Goal: Task Accomplishment & Management: Complete application form

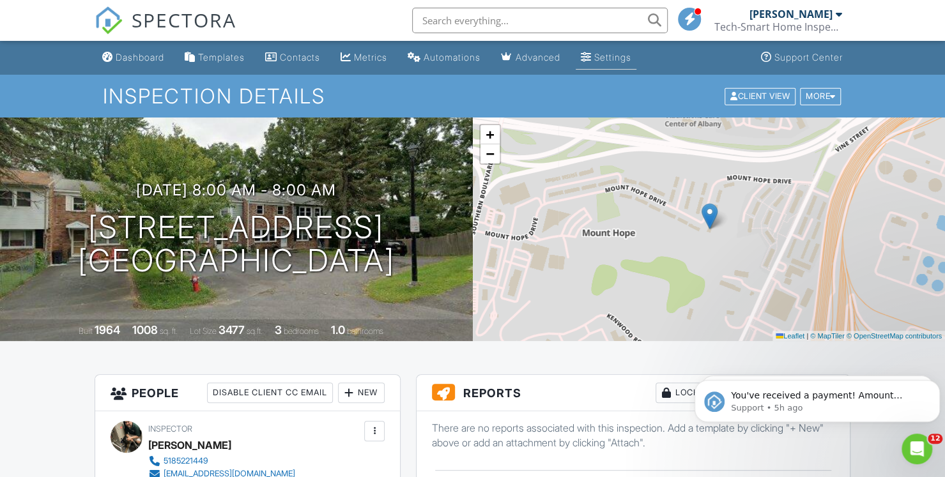
click at [622, 62] on div "Settings" at bounding box center [612, 57] width 37 height 11
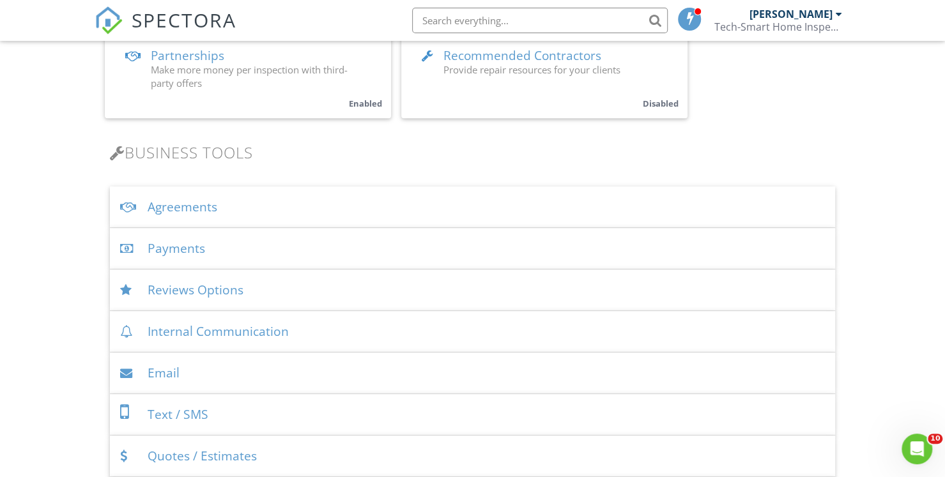
scroll to position [328, 0]
click at [182, 203] on div "Agreements" at bounding box center [472, 207] width 725 height 42
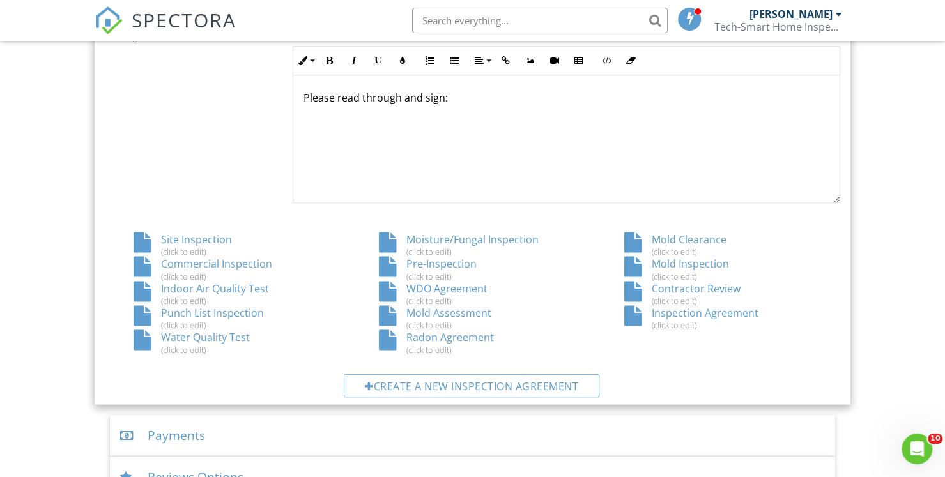
scroll to position [610, 0]
click at [693, 315] on div "Inspection Agreement (click to edit)" at bounding box center [717, 317] width 245 height 24
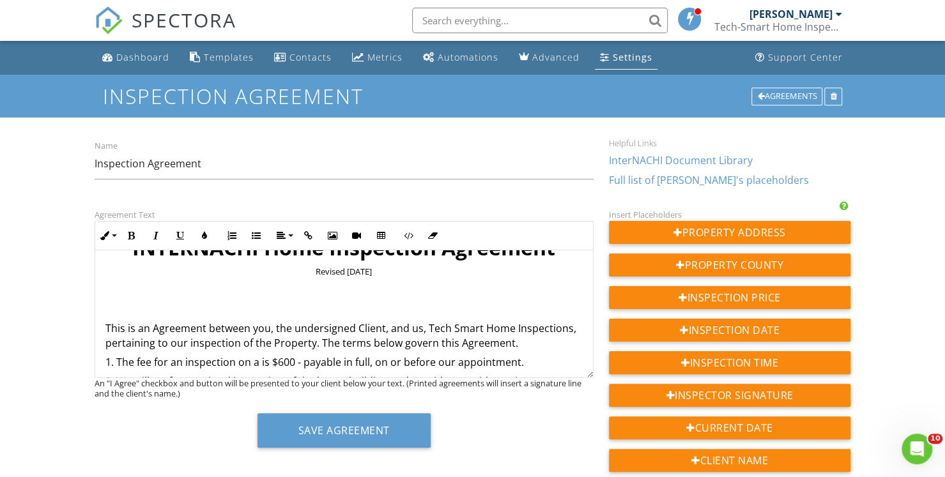
scroll to position [51, 0]
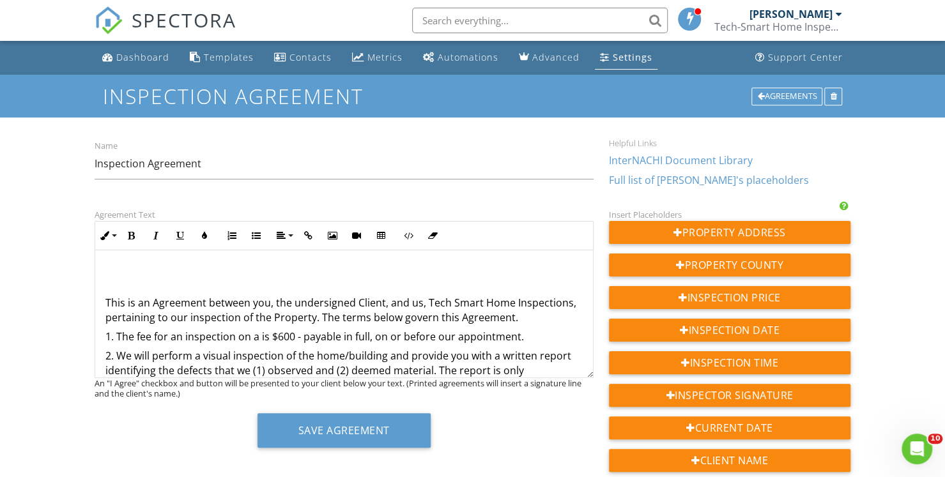
click at [280, 339] on p "1. The fee for an inspection on a is $600 - payable in full, on or before our a…" at bounding box center [343, 337] width 477 height 14
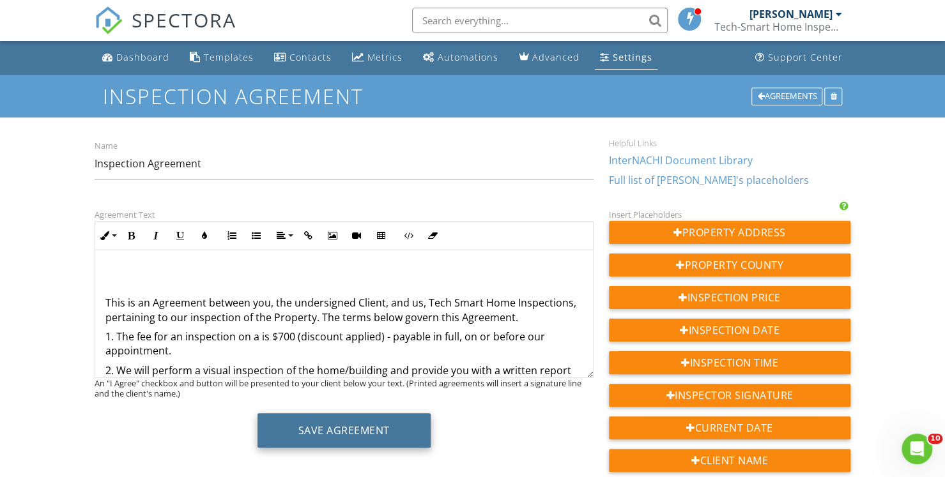
click at [316, 427] on button "Save Agreement" at bounding box center [343, 430] width 173 height 34
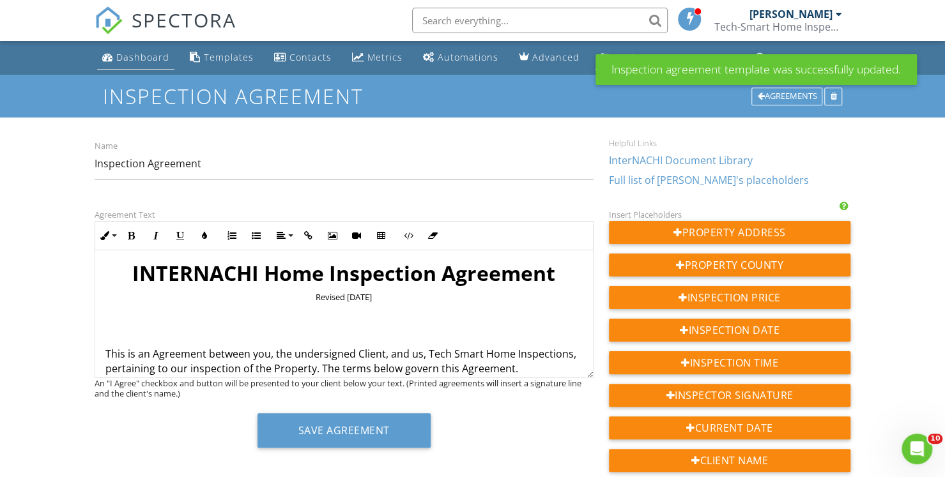
click at [152, 56] on div "Dashboard" at bounding box center [142, 57] width 53 height 12
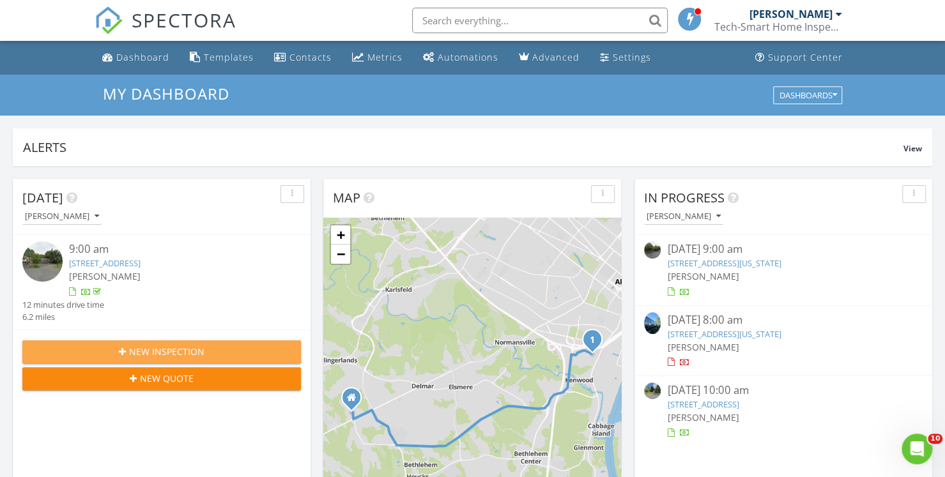
click at [179, 356] on span "New Inspection" at bounding box center [166, 351] width 75 height 13
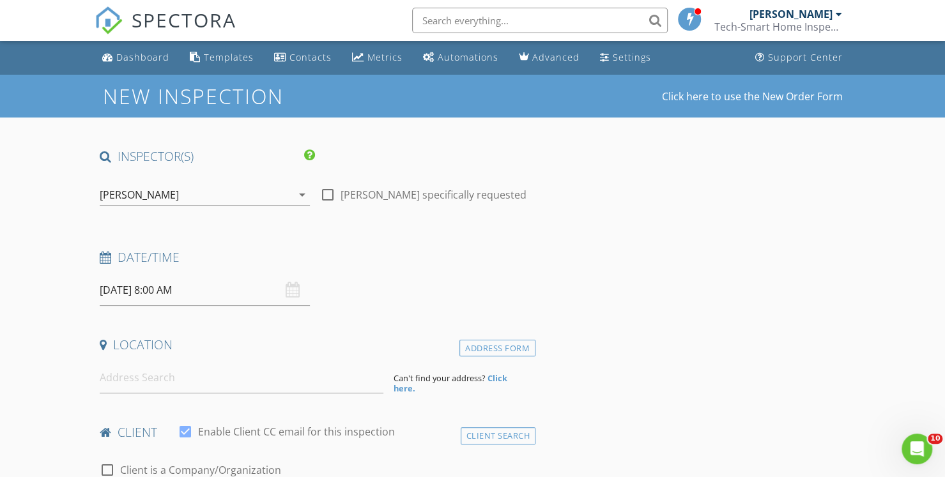
click at [126, 287] on input "[DATE] 8:00 AM" at bounding box center [205, 290] width 210 height 31
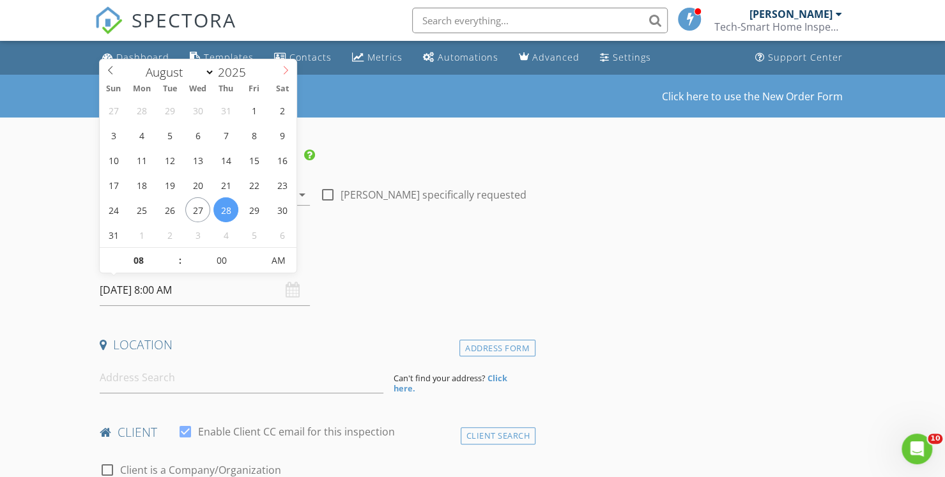
select select "8"
click at [289, 72] on icon at bounding box center [285, 70] width 9 height 9
type input "09/07/2025 8:00 AM"
type input "09"
type input "09/07/2025 9:00 AM"
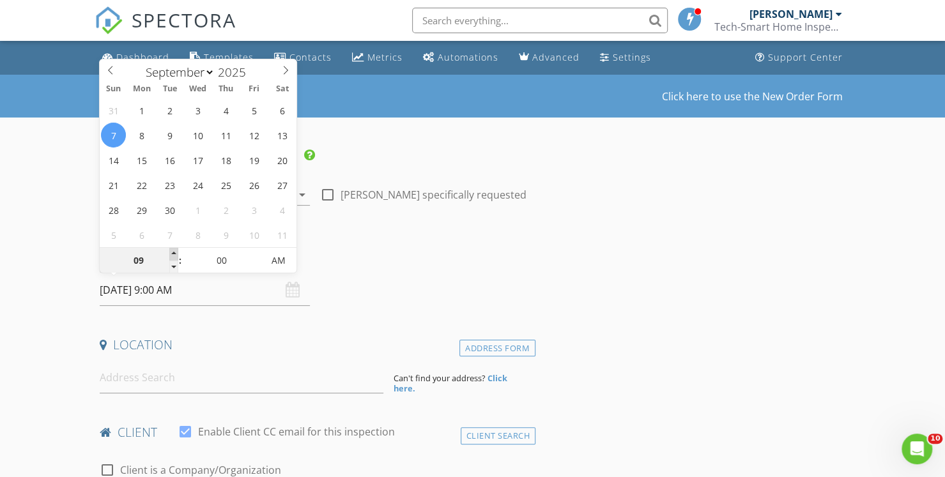
click at [175, 249] on span at bounding box center [173, 254] width 9 height 13
type input "10"
type input "09/07/2025 10:00 AM"
click at [175, 249] on span at bounding box center [173, 254] width 9 height 13
type input "11"
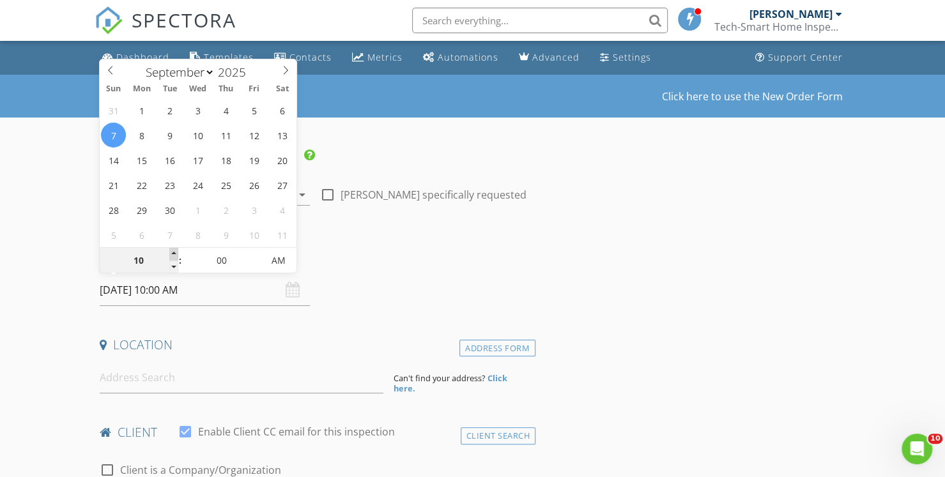
type input "09/07/2025 11:00 AM"
click at [175, 249] on span at bounding box center [173, 254] width 9 height 13
type input "12"
type input "[DATE] 12:00 PM"
click at [175, 249] on span at bounding box center [173, 254] width 9 height 13
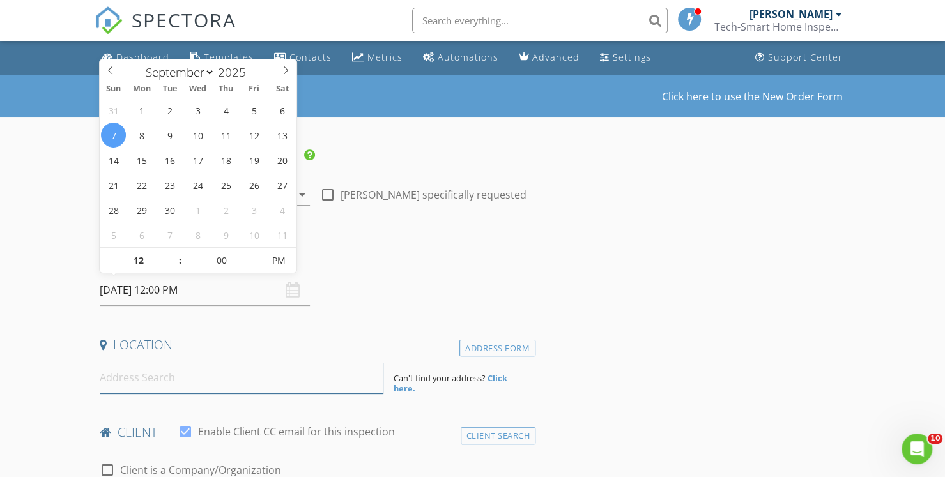
click at [165, 384] on input at bounding box center [242, 377] width 284 height 31
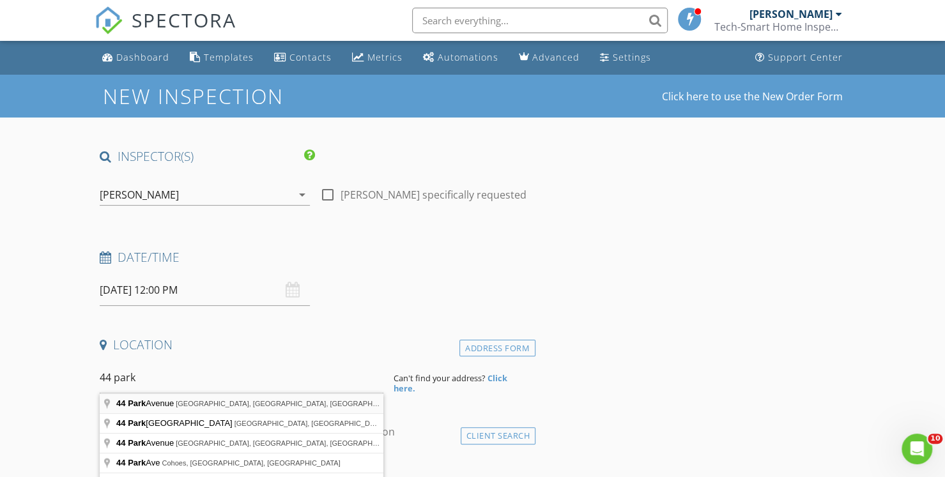
type input "44 Park Avenue, Albany, NY, USA"
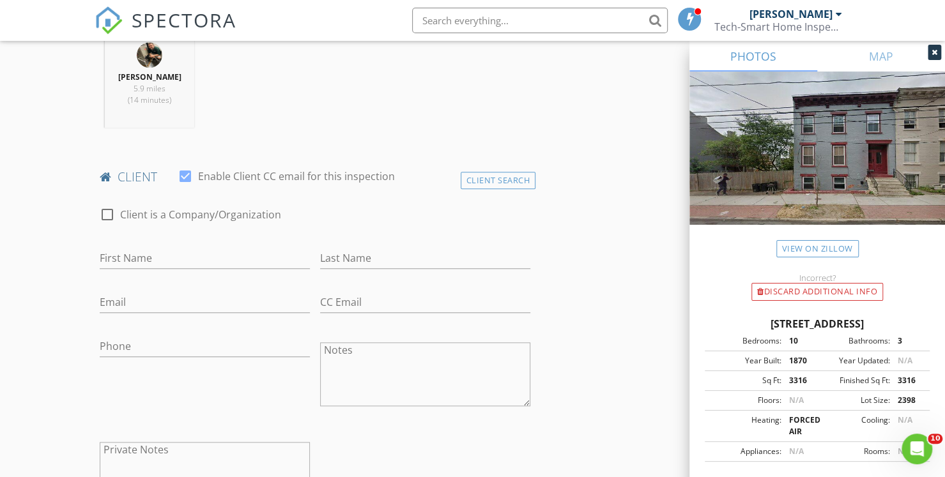
scroll to position [517, 0]
click at [479, 178] on div "Client Search" at bounding box center [498, 179] width 75 height 17
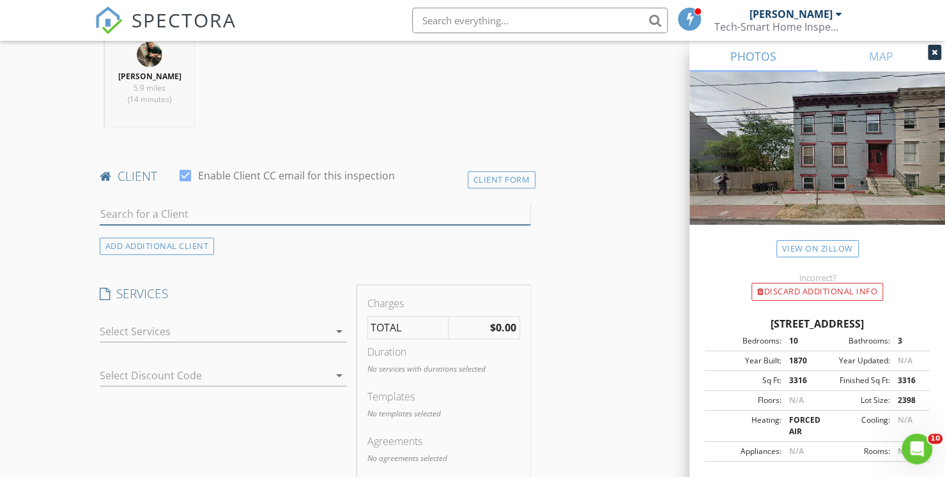
click at [187, 211] on input "text" at bounding box center [315, 214] width 431 height 21
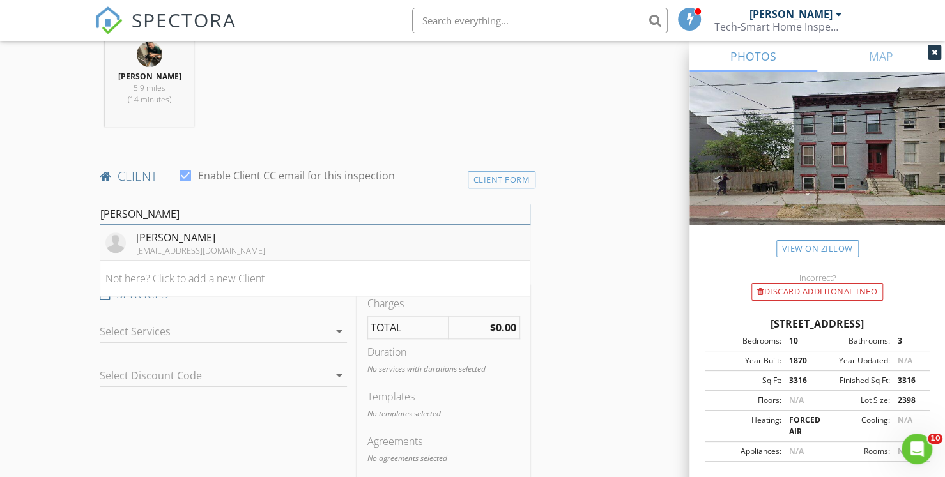
type input "Adrian"
click at [201, 247] on div "aralc718@gmail.com" at bounding box center [200, 250] width 129 height 10
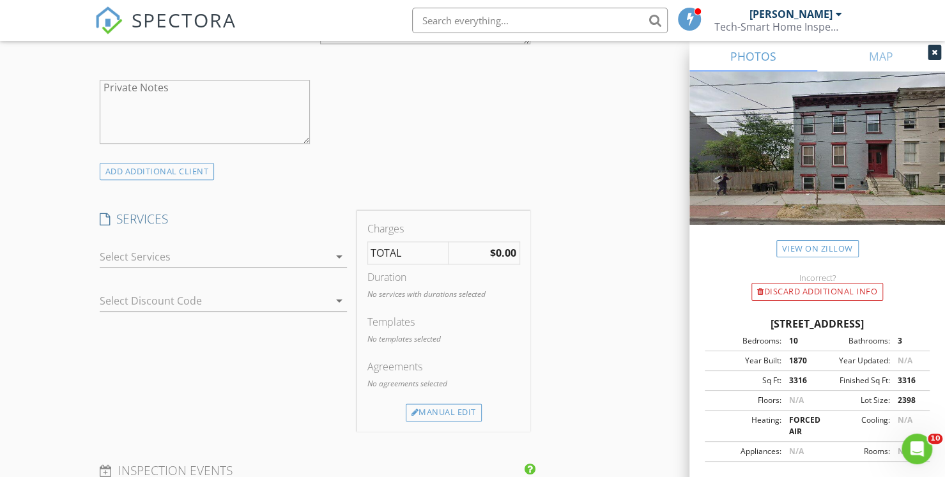
scroll to position [884, 0]
click at [187, 249] on div at bounding box center [214, 252] width 229 height 20
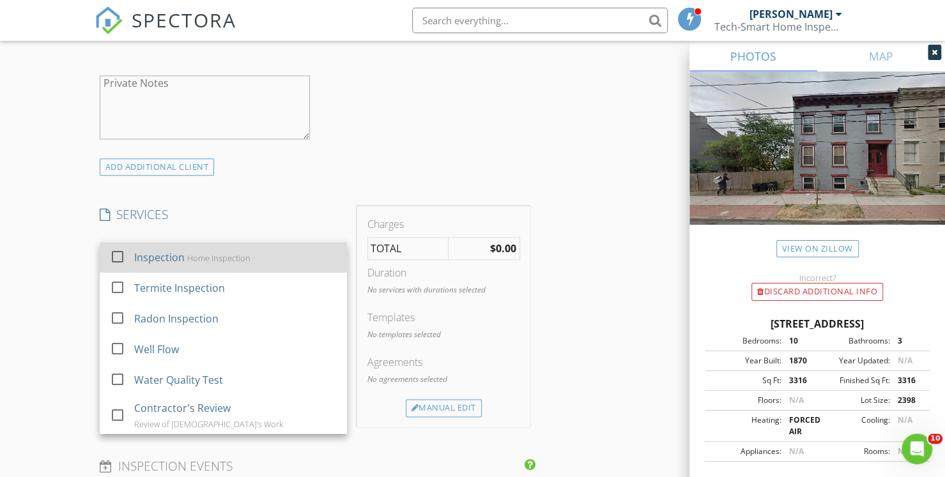
click at [173, 253] on div "Inspection" at bounding box center [159, 257] width 50 height 15
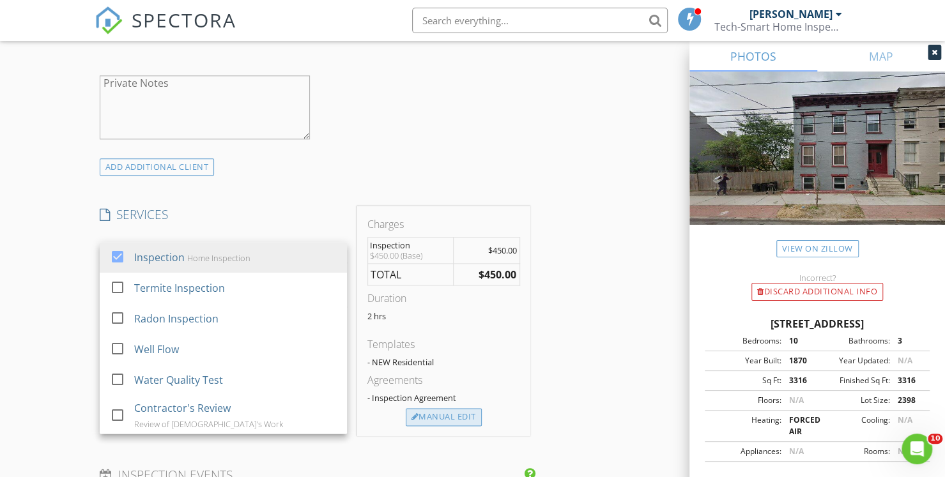
click at [447, 411] on div "Manual Edit" at bounding box center [444, 417] width 76 height 18
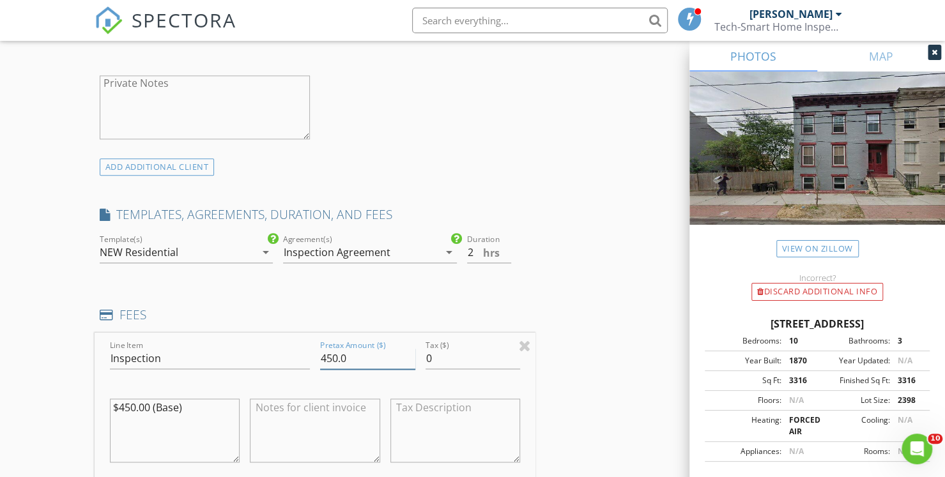
click at [327, 353] on input "450.0" at bounding box center [367, 358] width 95 height 21
click at [332, 356] on input "450.0" at bounding box center [367, 358] width 95 height 21
type input "700.0"
click at [300, 427] on textarea at bounding box center [315, 431] width 130 height 64
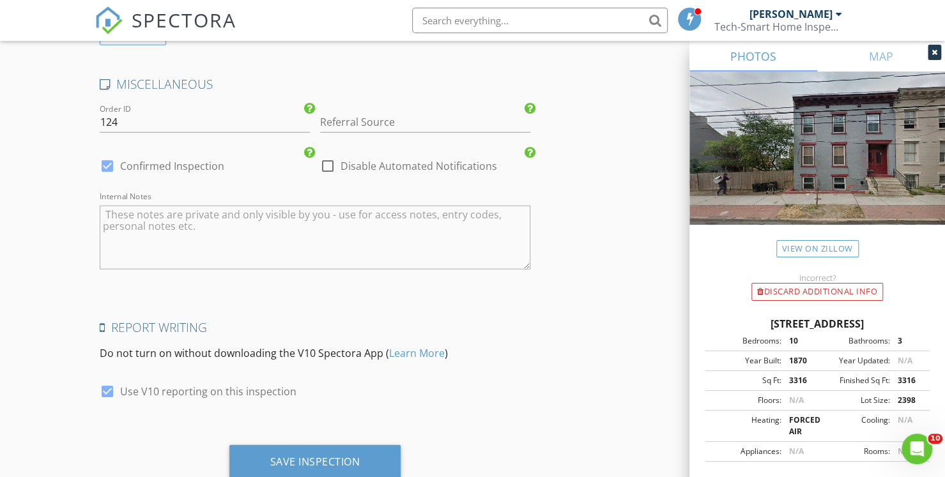
scroll to position [1932, 0]
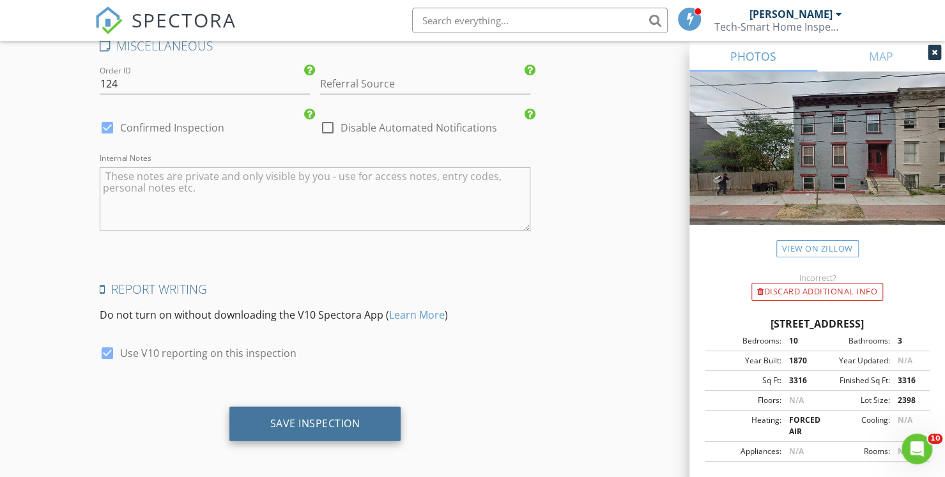
type textarea "+$450 for 3 Units -$200 for repeat customer."
click at [302, 418] on div "Save Inspection" at bounding box center [315, 423] width 90 height 13
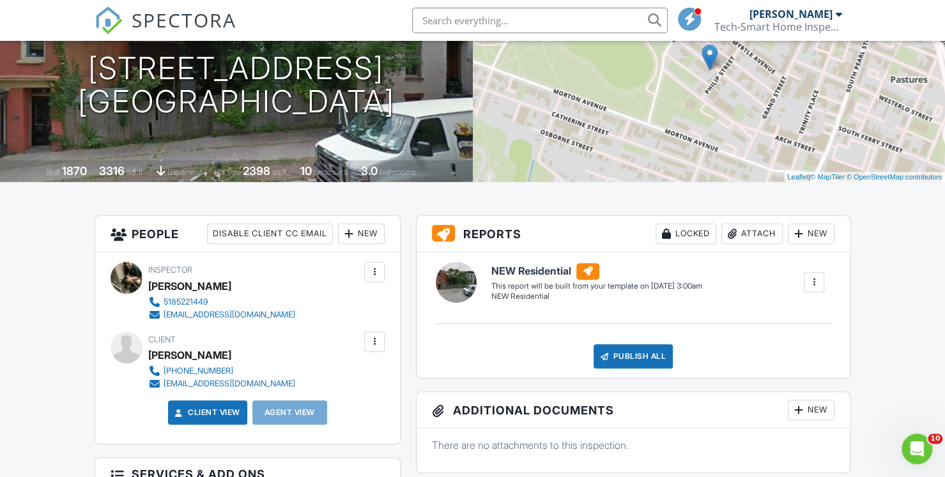
click at [480, 24] on input "text" at bounding box center [540, 21] width 256 height 26
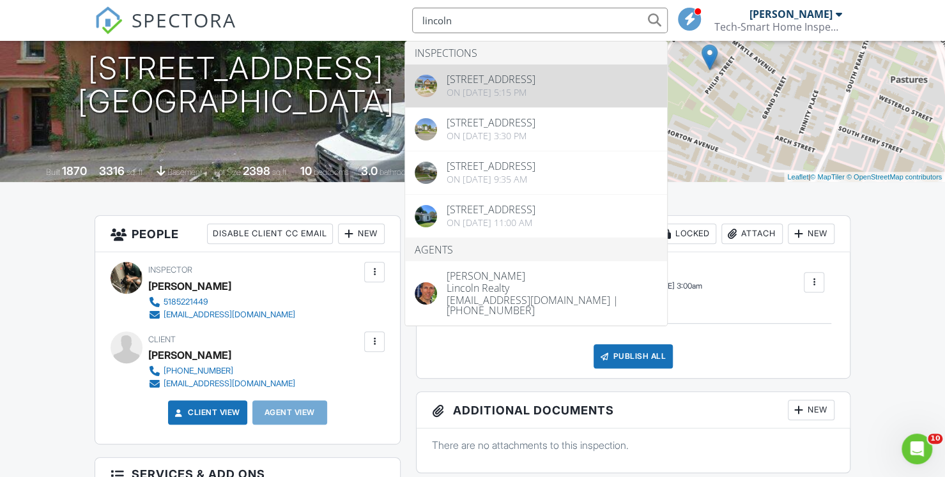
type input "lincoln"
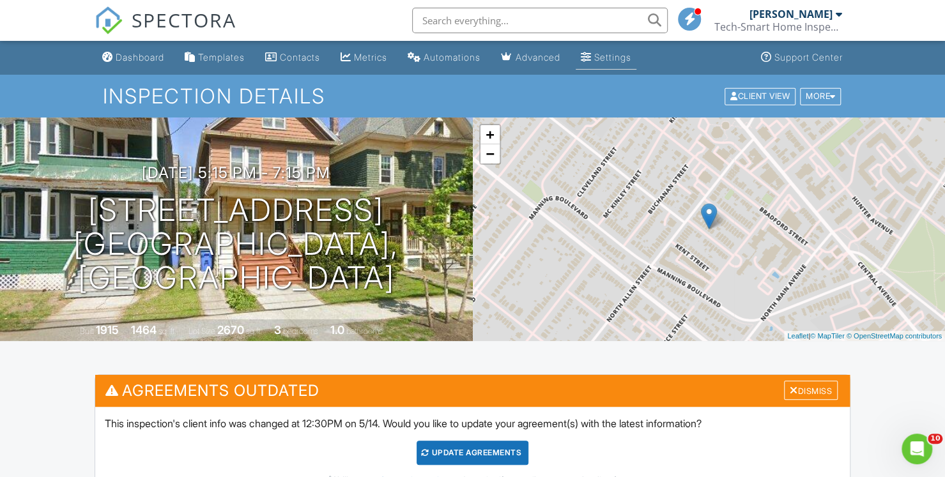
click at [617, 56] on div "Settings" at bounding box center [612, 57] width 37 height 11
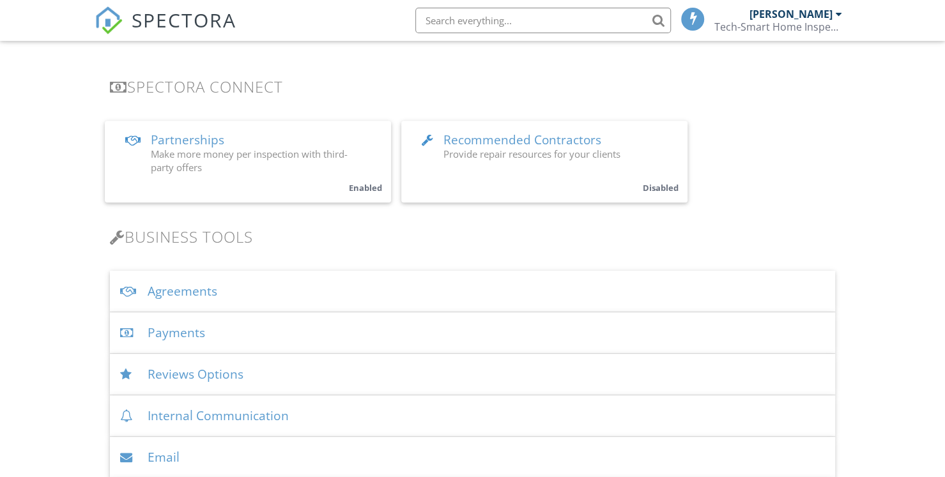
scroll to position [243, 0]
click at [202, 296] on div "Agreements" at bounding box center [472, 291] width 725 height 42
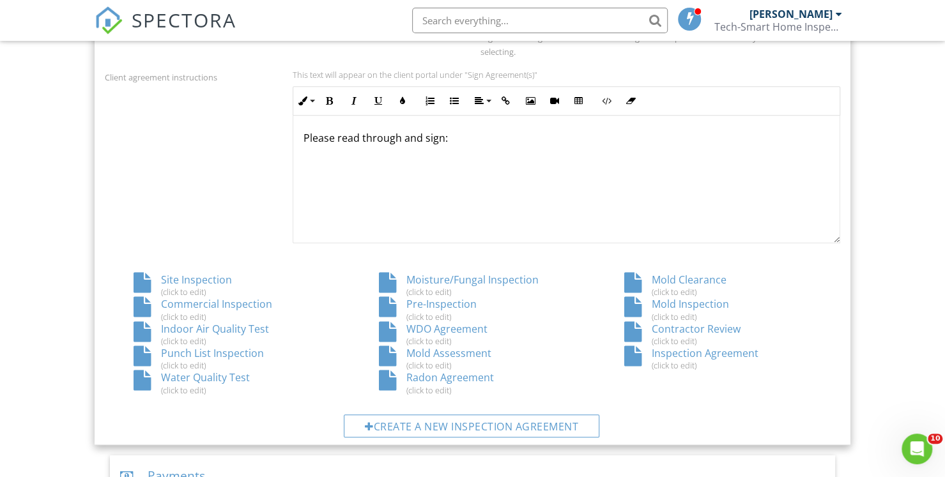
scroll to position [571, 0]
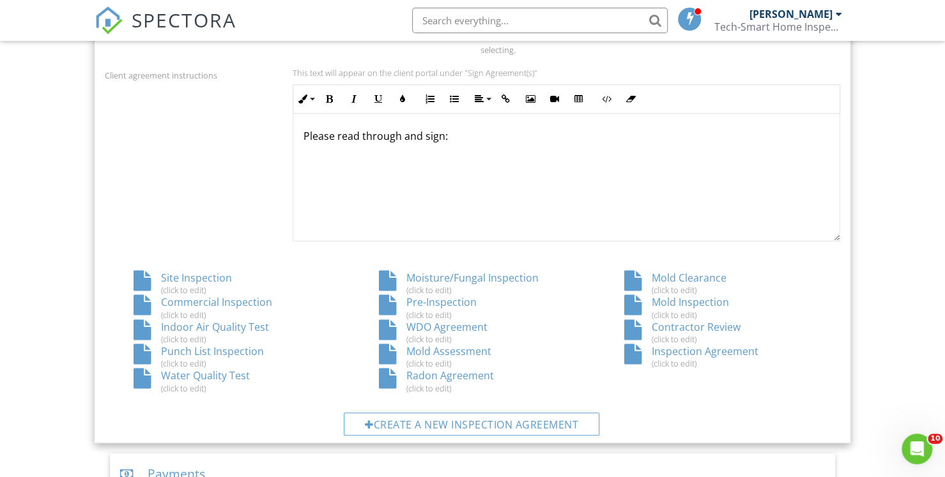
click at [710, 351] on div "Inspection Agreement (click to edit)" at bounding box center [717, 356] width 245 height 24
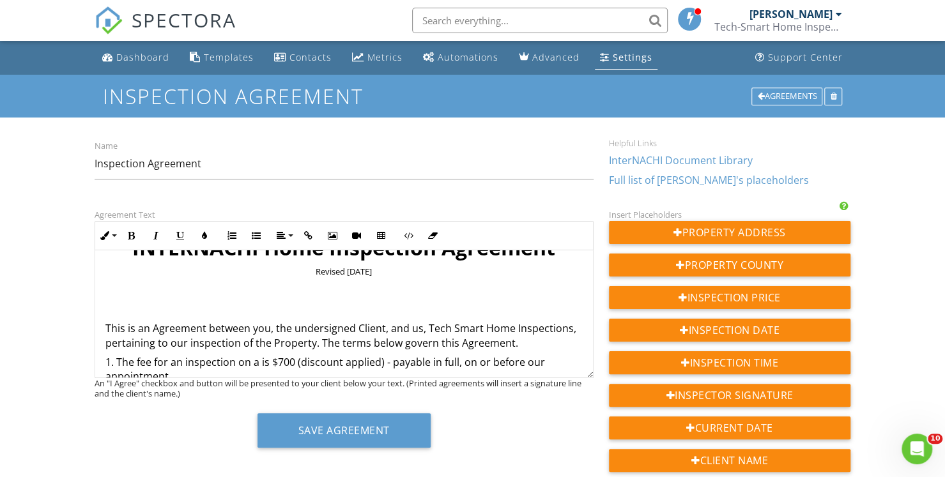
scroll to position [51, 0]
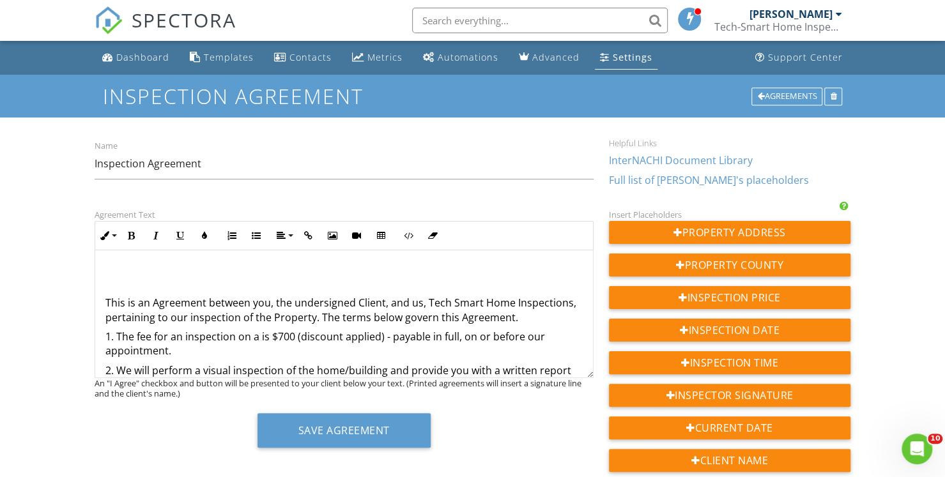
click at [383, 339] on p "1. The fee for an inspection on a is $700 (discount applied) - payable in full,…" at bounding box center [343, 344] width 477 height 29
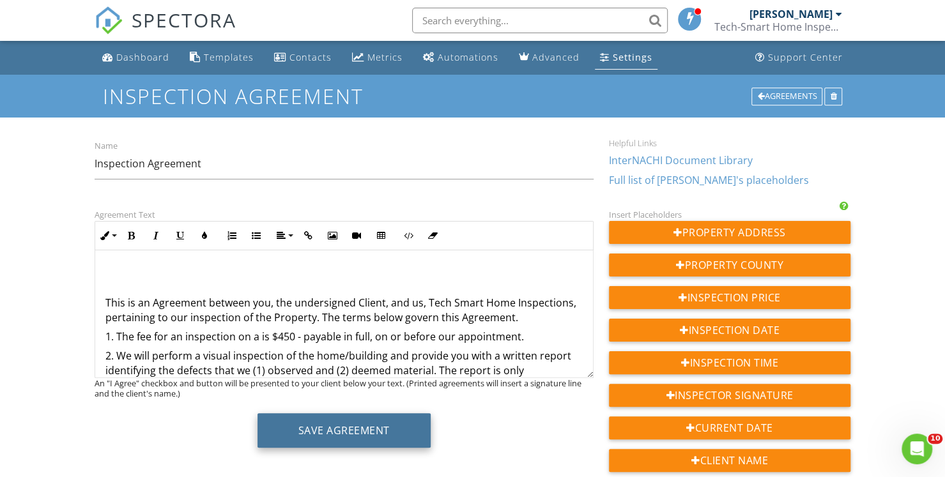
click at [376, 433] on button "Save Agreement" at bounding box center [343, 430] width 173 height 34
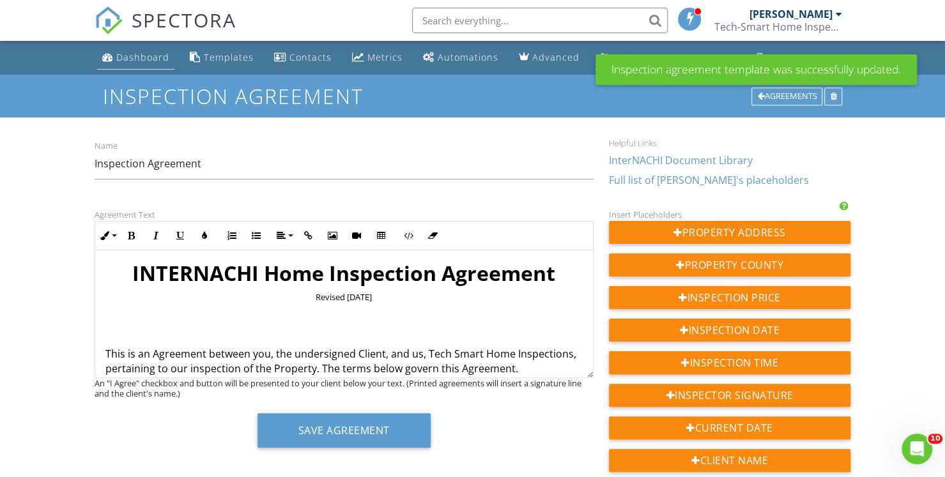
click at [135, 70] on li "Dashboard" at bounding box center [136, 58] width 82 height 34
click at [134, 65] on link "Dashboard" at bounding box center [135, 58] width 77 height 24
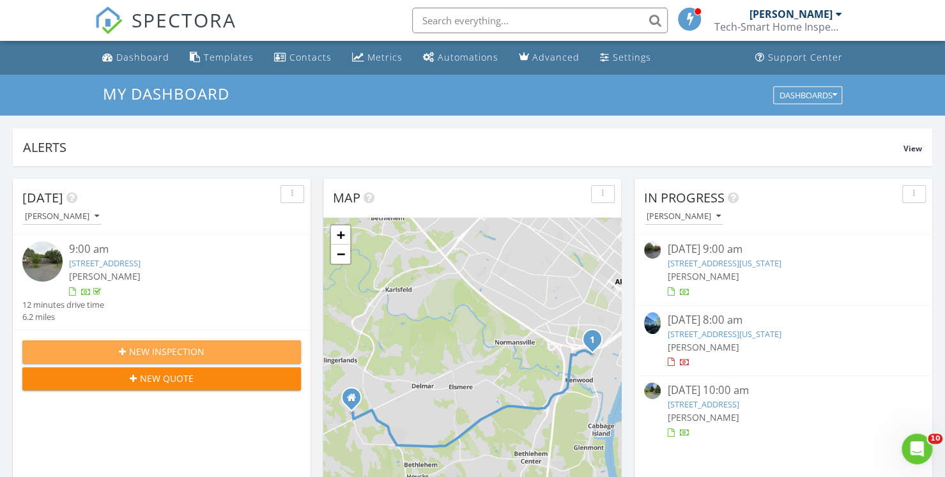
click at [160, 345] on span "New Inspection" at bounding box center [166, 351] width 75 height 13
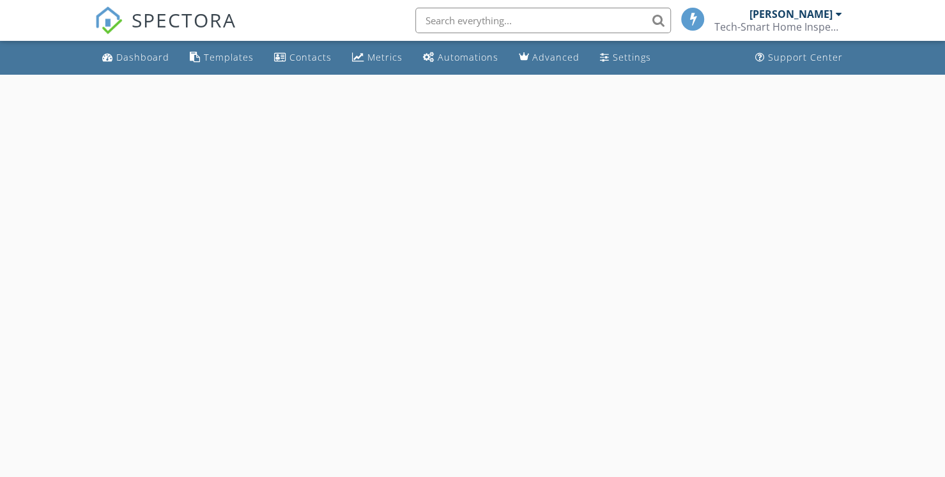
select select "7"
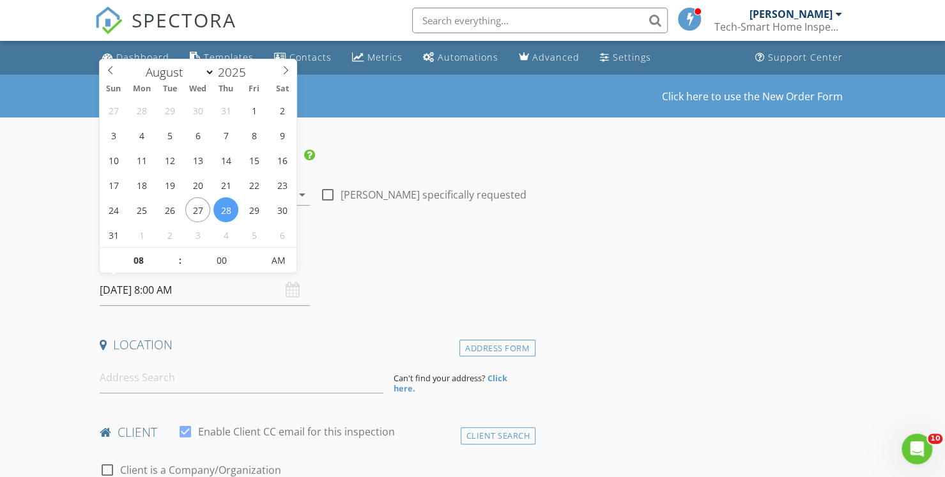
click at [122, 297] on input "08/28/2025 8:00 AM" at bounding box center [205, 290] width 210 height 31
type input "08/31/2025 8:00 AM"
type input "09"
type input "08/31/2025 9:00 AM"
click at [174, 254] on span at bounding box center [173, 254] width 9 height 13
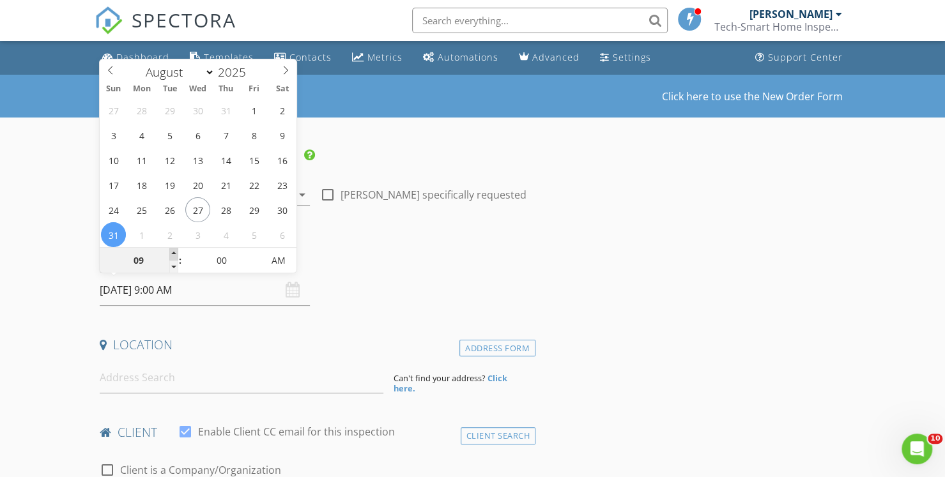
type input "10"
type input "08/31/2025 10:00 AM"
click at [174, 254] on span at bounding box center [173, 254] width 9 height 13
type input "11"
type input "08/31/2025 11:00 AM"
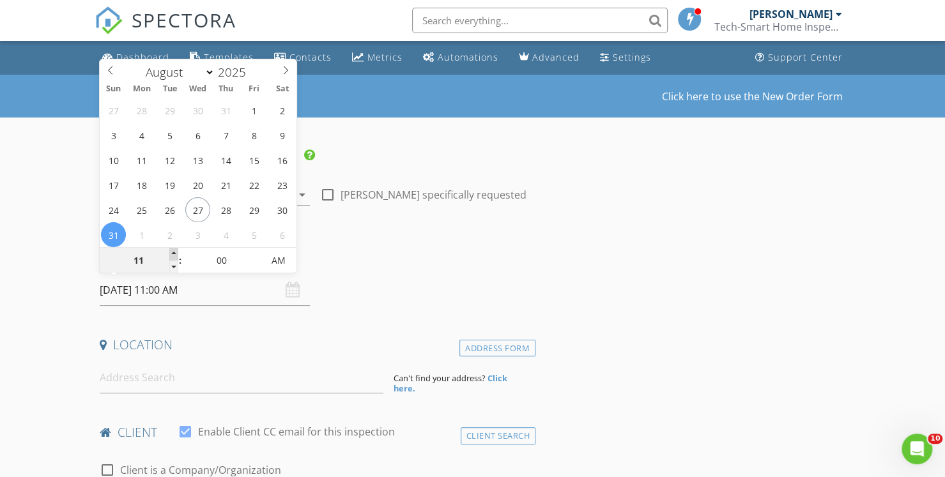
click at [174, 254] on span at bounding box center [173, 254] width 9 height 13
type input "12"
type input "08/31/2025 12:00 PM"
click at [174, 254] on span at bounding box center [173, 254] width 9 height 13
type input "01"
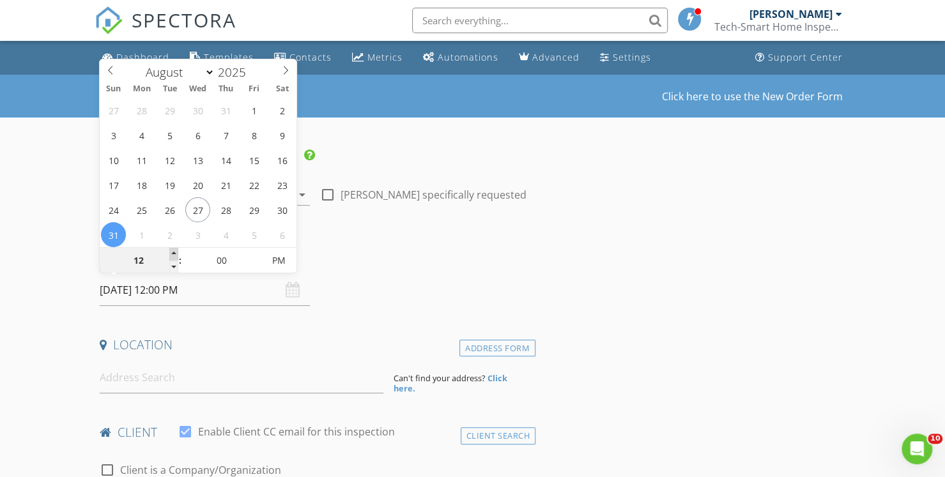
type input "08/31/2025 1:00 PM"
click at [174, 254] on span at bounding box center [173, 254] width 9 height 13
type input "02"
type input "08/31/2025 2:00 PM"
click at [174, 255] on span at bounding box center [173, 254] width 9 height 13
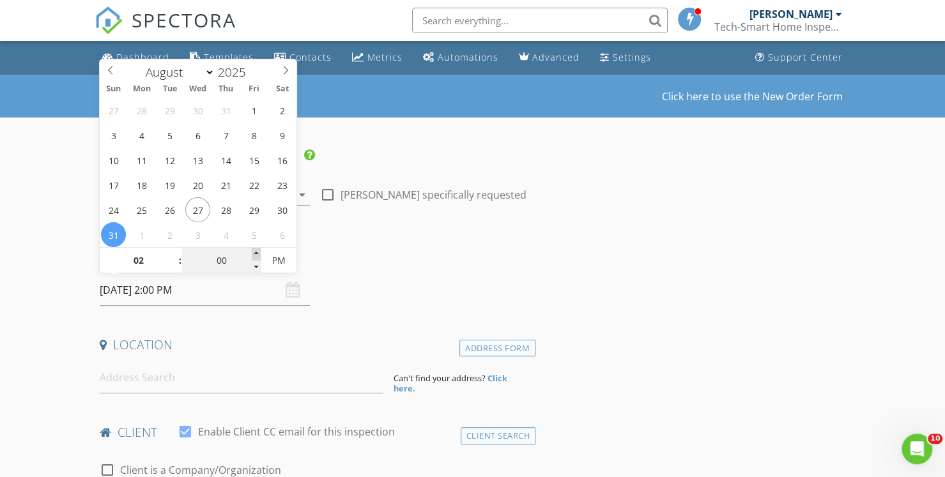
type input "05"
type input "08/31/2025 2:05 PM"
click at [252, 256] on span at bounding box center [256, 254] width 9 height 13
type input "10"
type input "08/31/2025 2:10 PM"
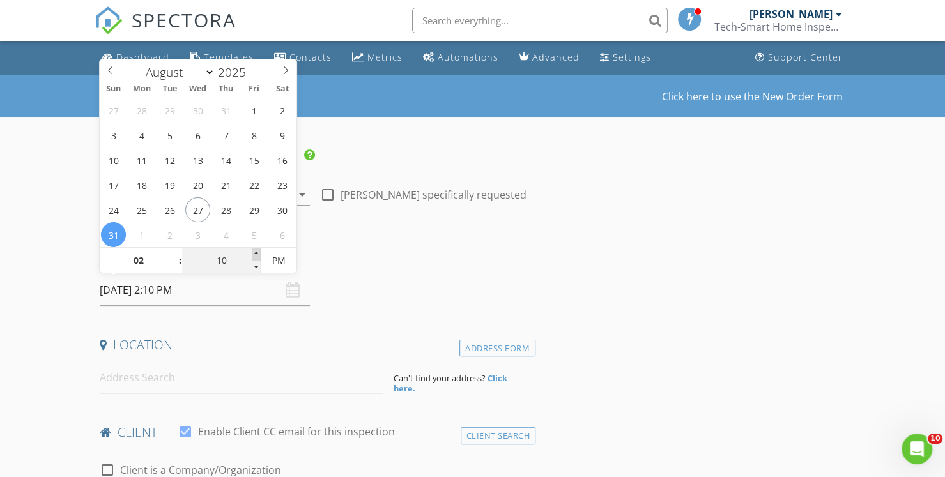
click at [252, 256] on span at bounding box center [256, 254] width 9 height 13
type input "15"
type input "08/31/2025 2:15 PM"
click at [252, 256] on span at bounding box center [256, 254] width 9 height 13
type input "20"
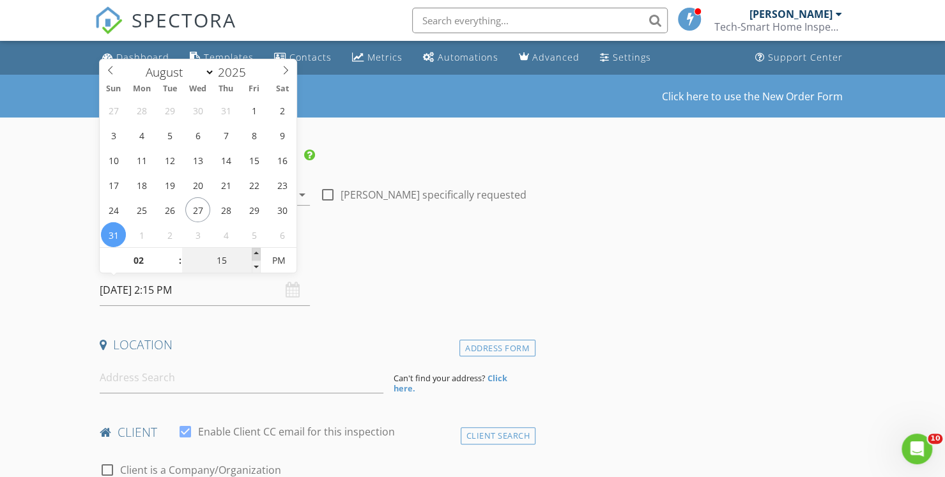
type input "08/31/2025 2:20 PM"
click at [252, 256] on span at bounding box center [256, 254] width 9 height 13
type input "25"
type input "08/31/2025 2:25 PM"
click at [252, 256] on span at bounding box center [256, 254] width 9 height 13
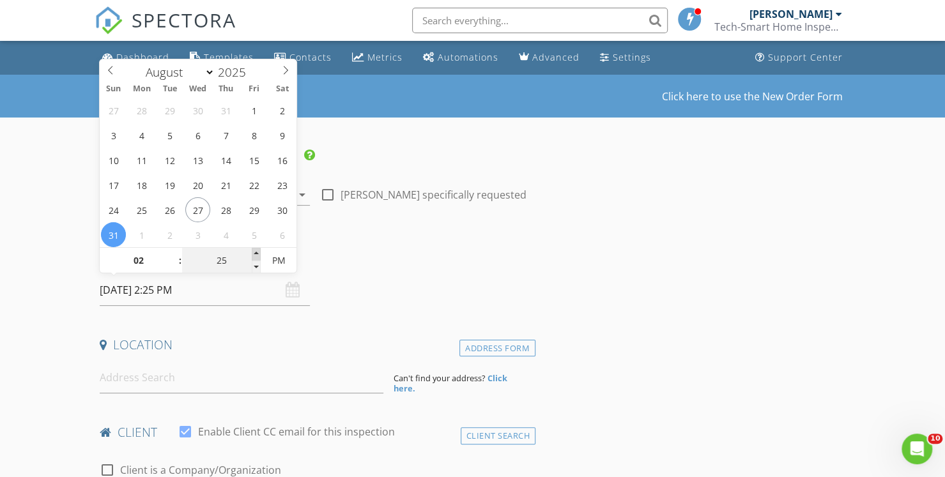
type input "30"
type input "08/31/2025 2:30 PM"
click at [252, 256] on span at bounding box center [256, 254] width 9 height 13
type input "35"
type input "08/31/2025 2:35 PM"
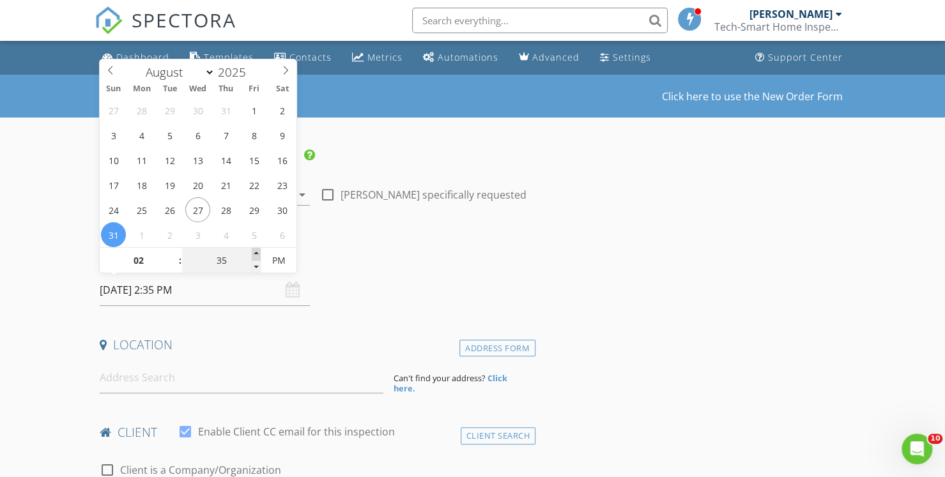
click at [252, 256] on span at bounding box center [256, 254] width 9 height 13
type input "40"
type input "08/31/2025 2:40 PM"
click at [252, 256] on span at bounding box center [256, 254] width 9 height 13
type input "45"
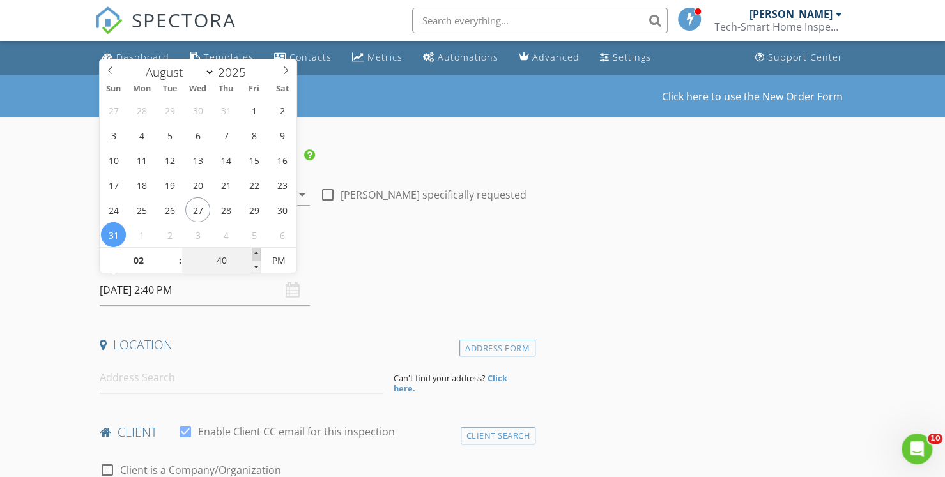
type input "08/31/2025 2:45 PM"
click at [252, 256] on span at bounding box center [256, 254] width 9 height 13
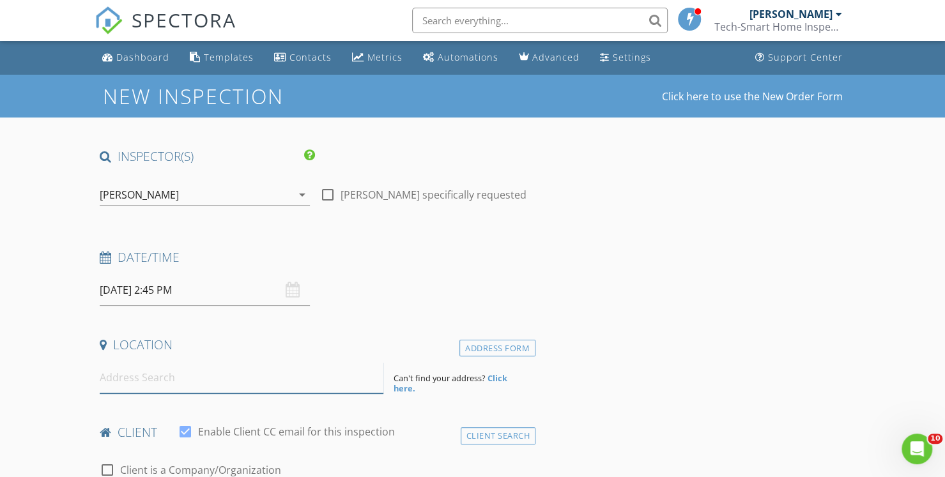
click at [148, 388] on input at bounding box center [242, 377] width 284 height 31
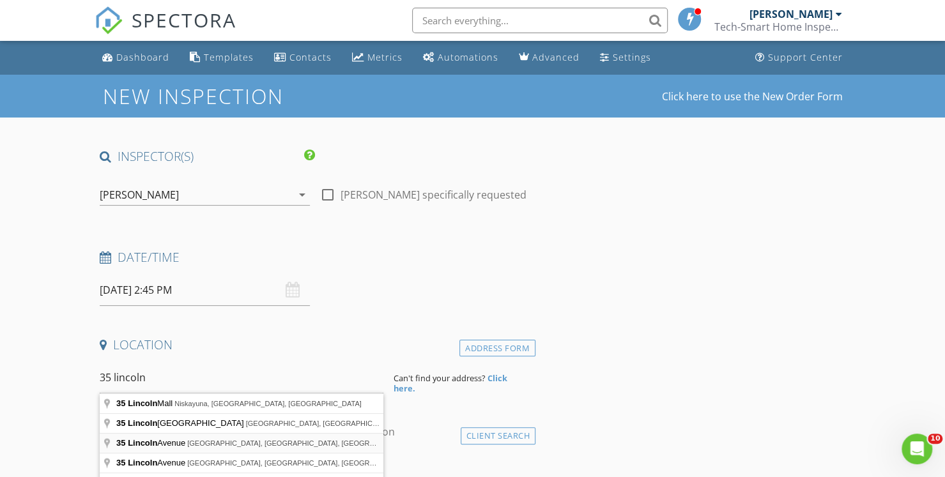
type input "35 Lincoln Avenue, Albany, NY, USA"
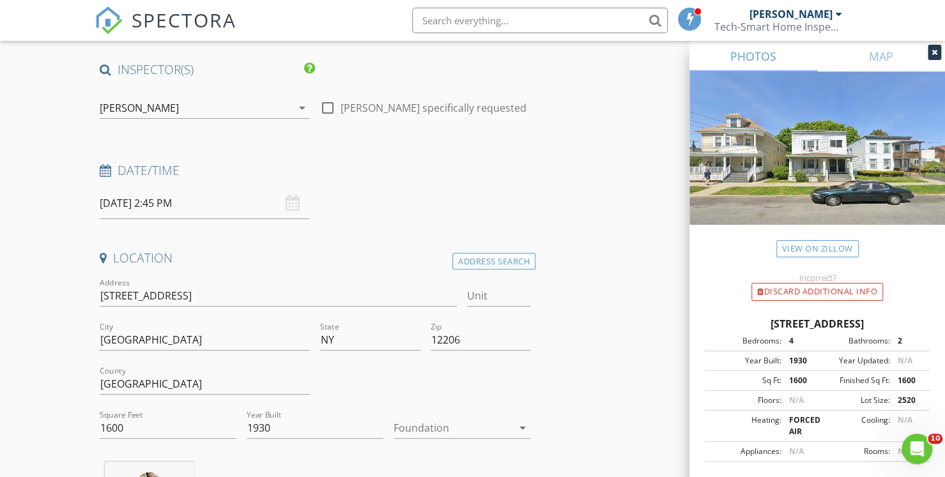
scroll to position [89, 0]
click at [487, 265] on div "Address Search" at bounding box center [493, 259] width 83 height 17
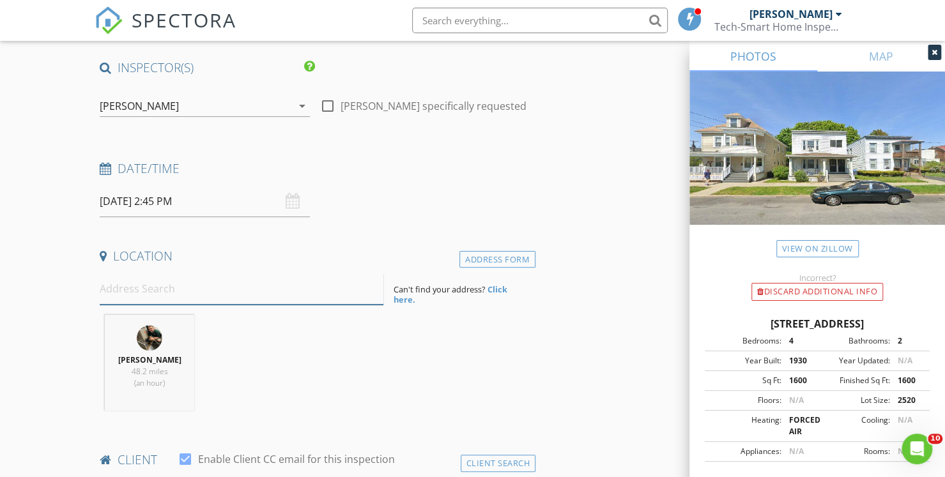
click at [211, 296] on input at bounding box center [242, 288] width 284 height 31
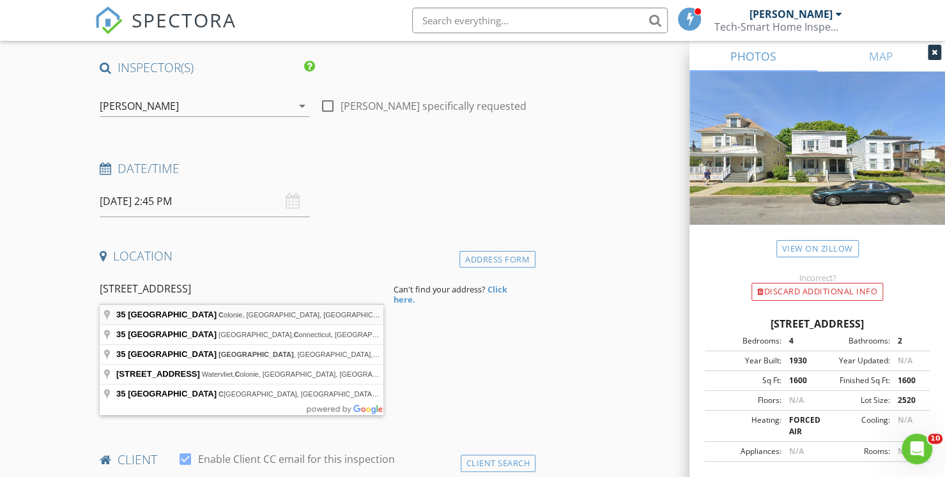
type input "35 Lincoln Ave, Colonie, NY, USA"
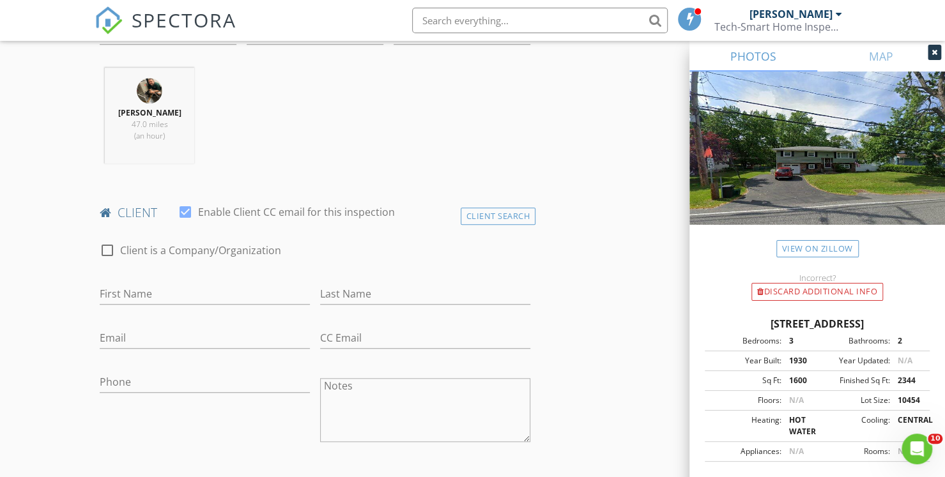
scroll to position [491, 0]
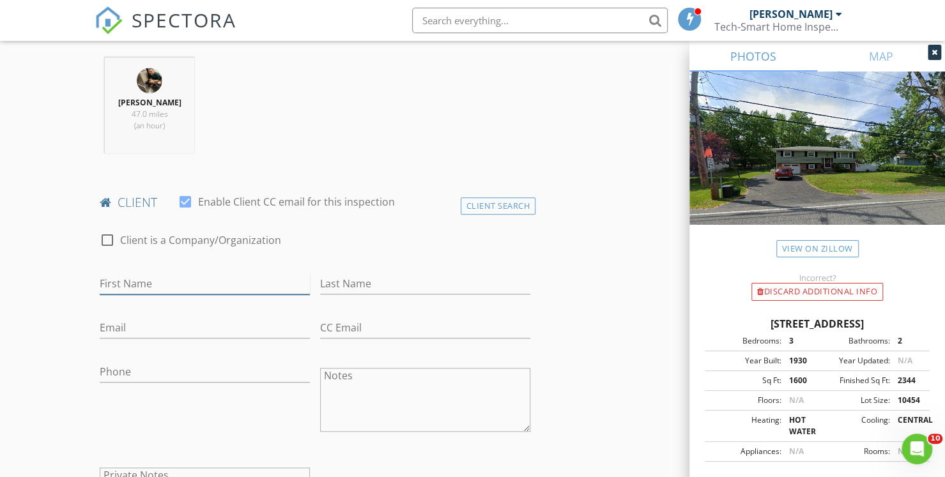
click at [170, 286] on input "First Name" at bounding box center [205, 283] width 210 height 21
type input "m"
type input "MD"
type input "Robel"
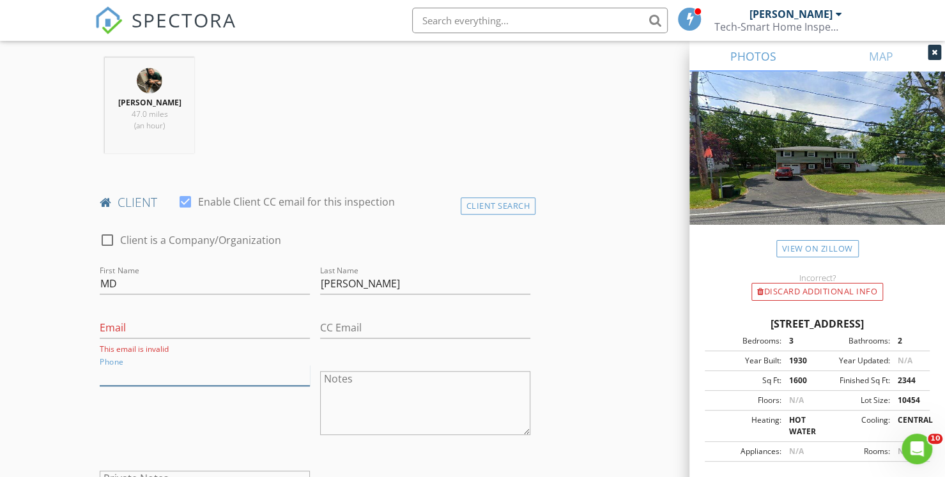
click at [120, 377] on input "Phone" at bounding box center [205, 375] width 210 height 21
type input "347-261-2468"
click at [113, 321] on input "Email" at bounding box center [205, 328] width 210 height 21
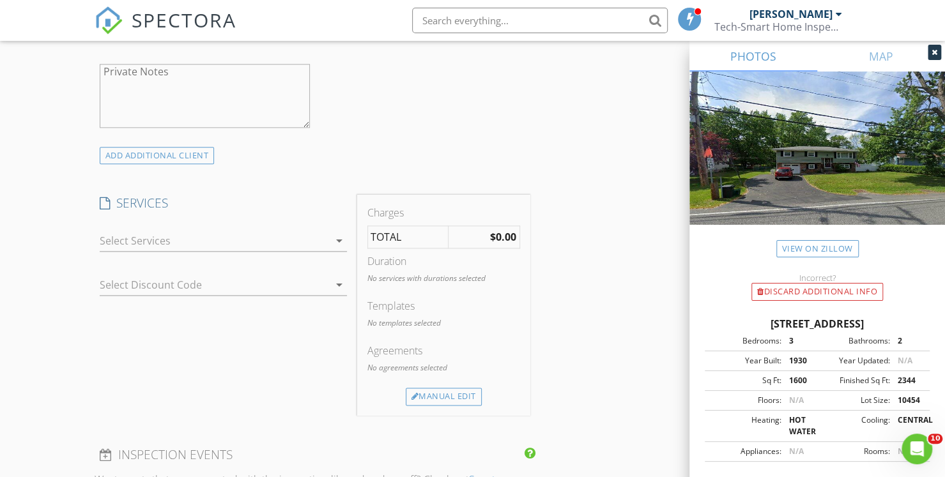
scroll to position [921, 0]
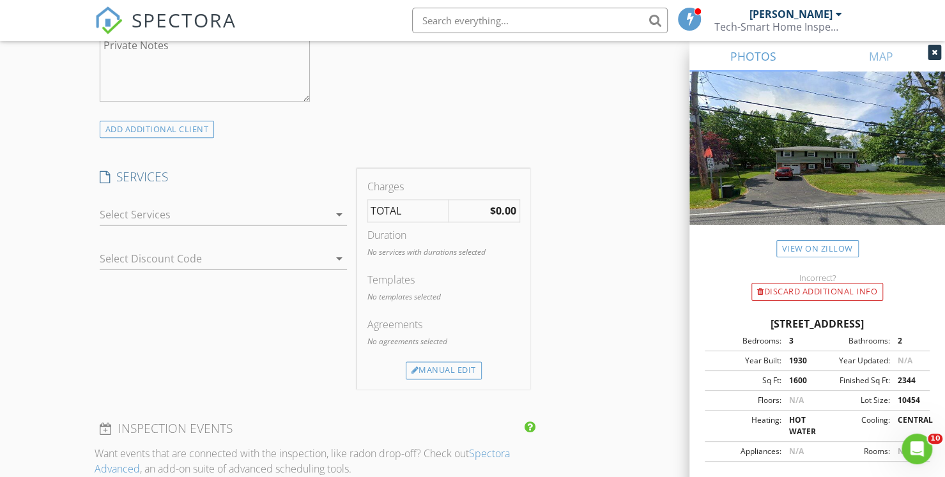
type input "Robelmomin@yahoo.com"
click at [172, 211] on div at bounding box center [214, 214] width 229 height 20
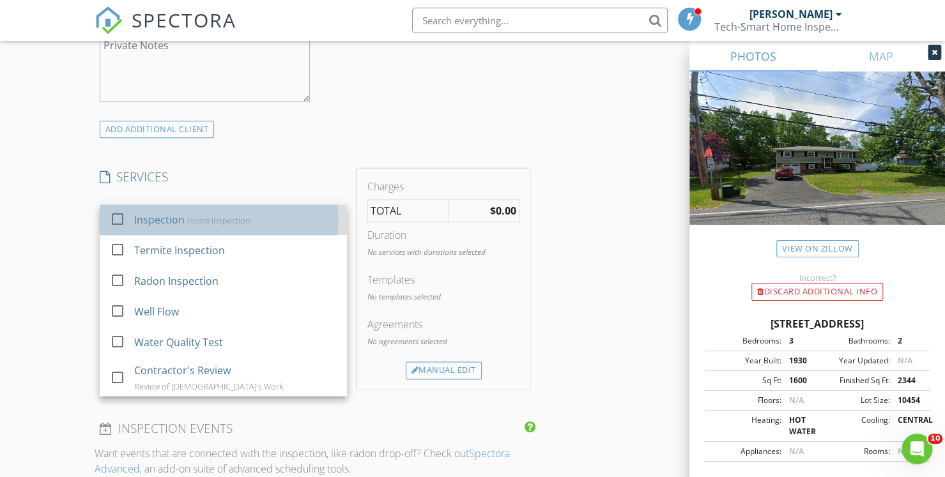
click at [173, 212] on div "Inspection" at bounding box center [159, 219] width 50 height 15
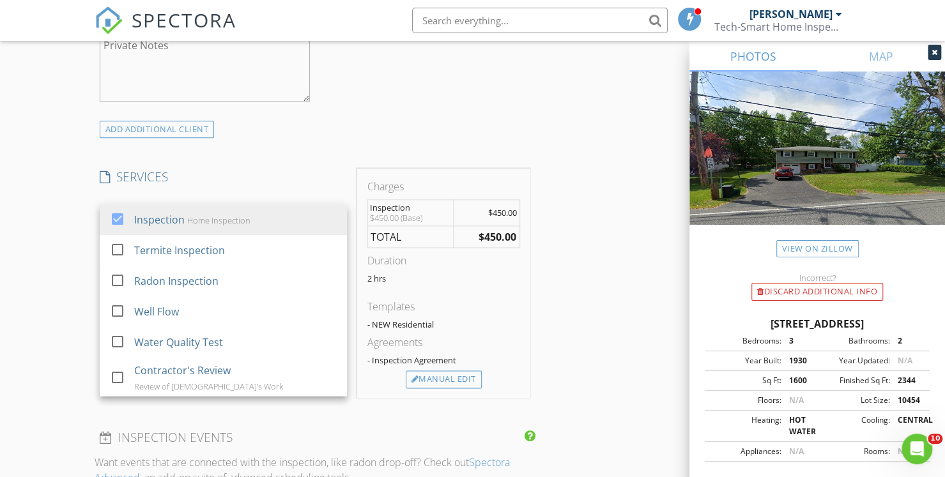
click at [332, 415] on div "INSPECTOR(S) check_box Morgan Pellitteri PRIMARY Morgan Pellitteri arrow_drop_d…" at bounding box center [315, 241] width 441 height 2029
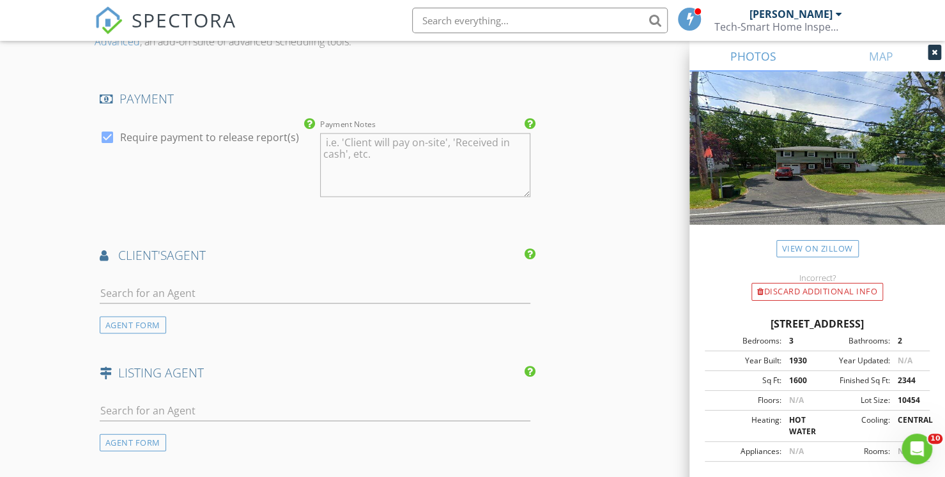
scroll to position [1358, 0]
click at [203, 287] on input "text" at bounding box center [315, 292] width 431 height 21
type input "hoq"
click at [137, 318] on div "Ahsanul Hoq" at bounding box center [201, 314] width 130 height 15
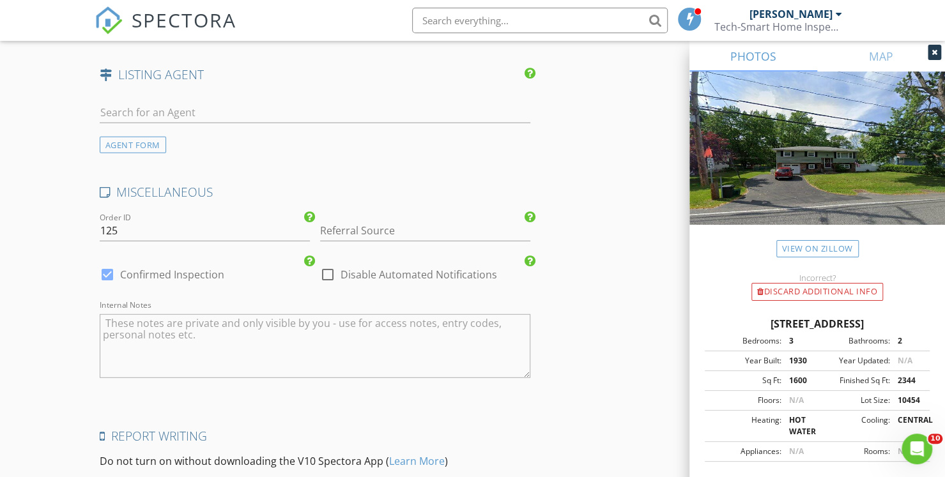
scroll to position [2091, 0]
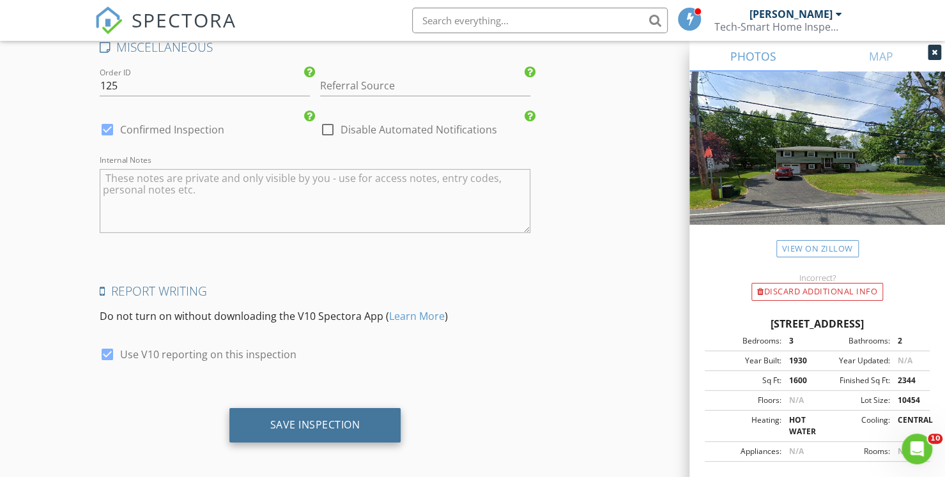
click at [329, 411] on div "Save Inspection" at bounding box center [315, 425] width 172 height 34
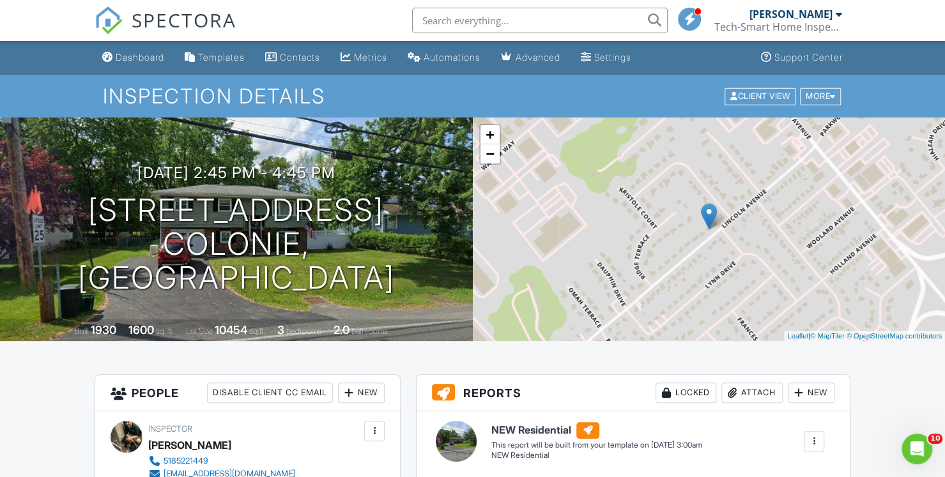
click at [477, 25] on input "text" at bounding box center [540, 21] width 256 height 26
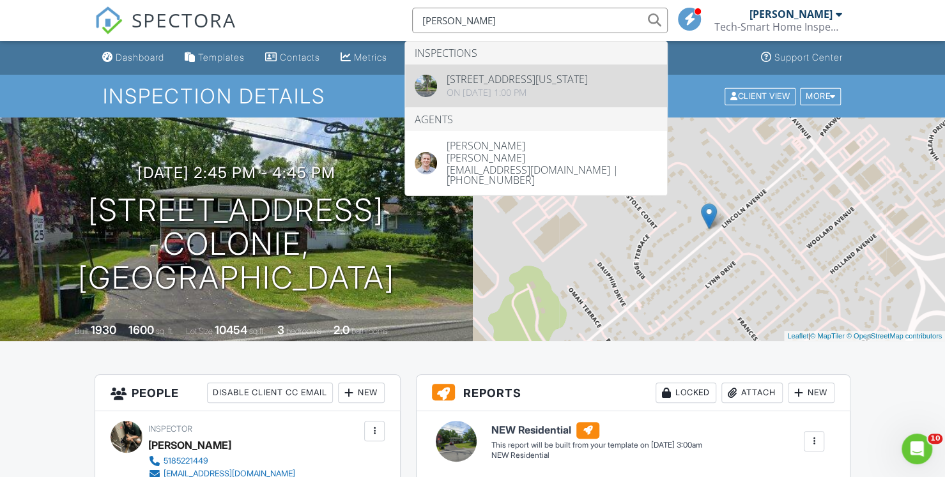
type input "paul hef"
